Goal: Information Seeking & Learning: Learn about a topic

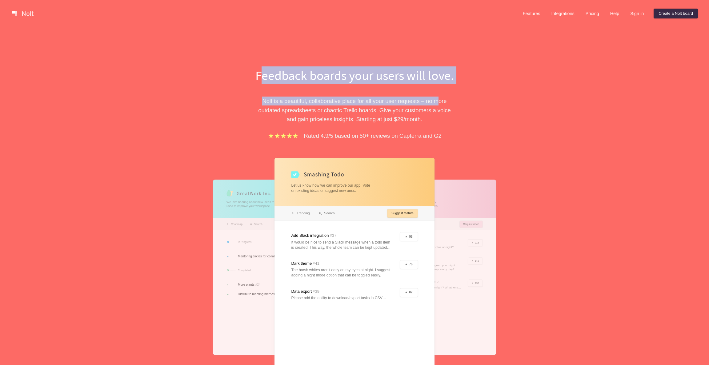
drag, startPoint x: 259, startPoint y: 70, endPoint x: 445, endPoint y: 115, distance: 191.5
click at [445, 115] on div "Feedback boards your users will love. [PERSON_NAME] is a beautiful, collaborati…" at bounding box center [354, 243] width 212 height 352
click at [445, 115] on p "[PERSON_NAME] is a beautiful, collaborative place for all your user requests – …" at bounding box center [354, 110] width 212 height 27
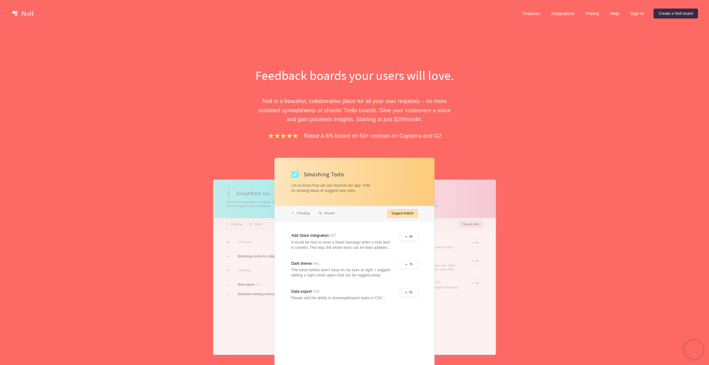
click at [516, 157] on div "Feedback boards your users will love. [PERSON_NAME] is a beautiful, collaborati…" at bounding box center [354, 226] width 709 height 398
click at [592, 11] on link "Pricing" at bounding box center [592, 14] width 23 height 10
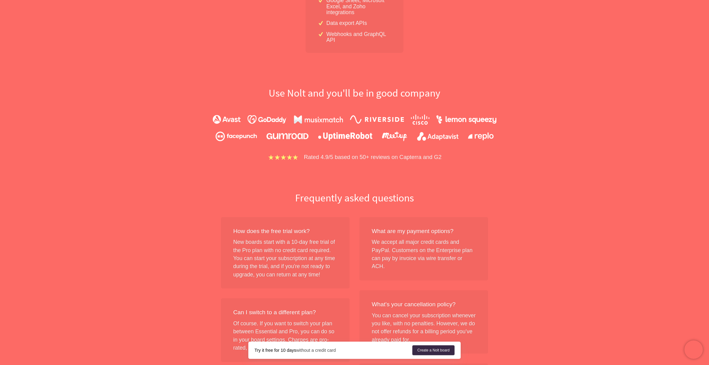
scroll to position [540, 0]
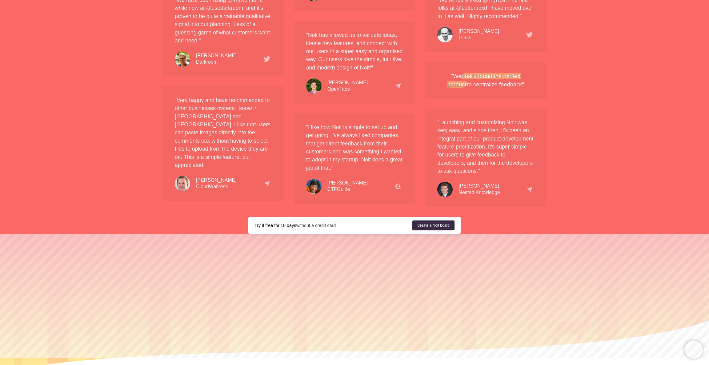
scroll to position [1149, 0]
